Goal: Check status

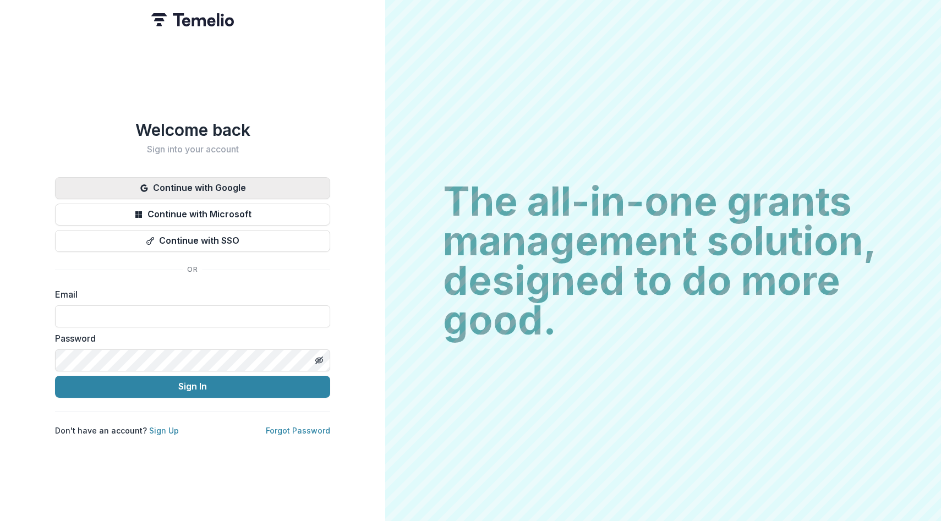
click at [184, 180] on button "Continue with Google" at bounding box center [192, 188] width 275 height 22
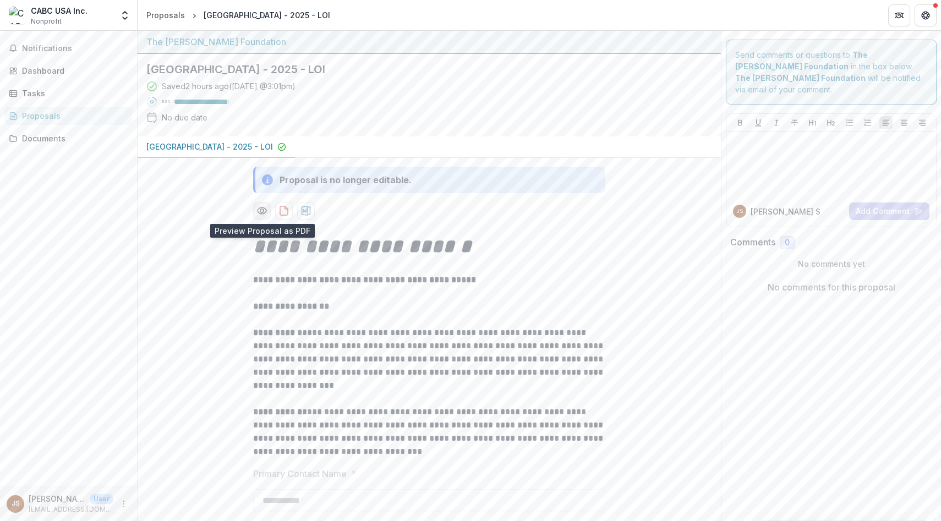
click at [261, 210] on icon "Preview 2b984c18-027a-4504-84bd-16f95cba2433-0.pdf" at bounding box center [261, 210] width 11 height 11
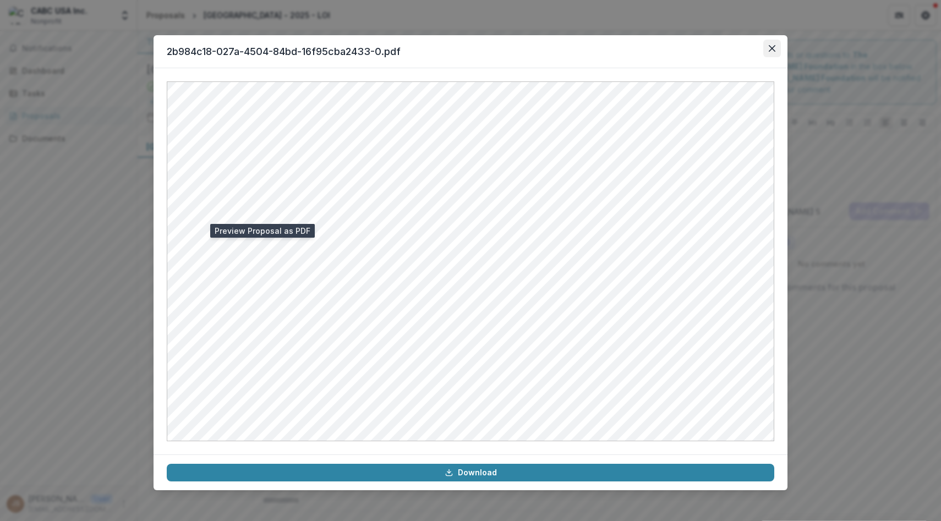
click at [775, 46] on button "Close" at bounding box center [772, 49] width 18 height 18
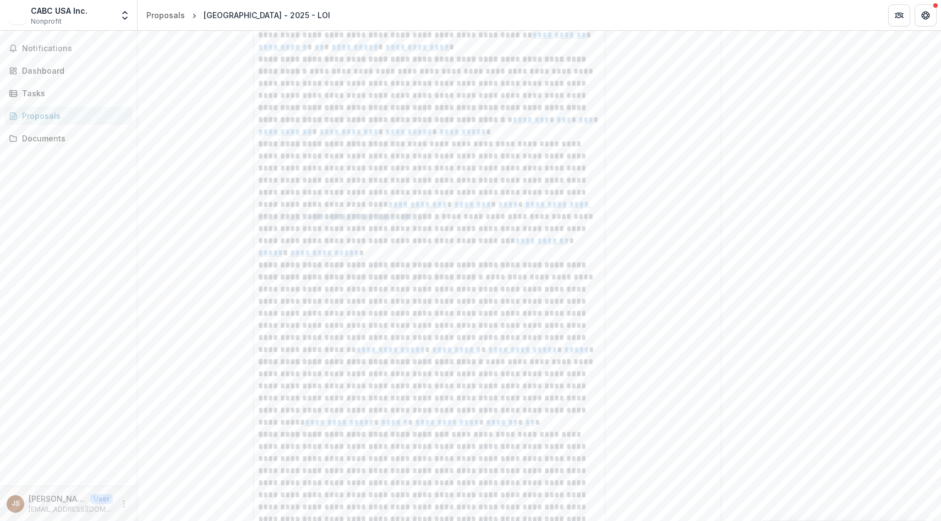
scroll to position [1177, 0]
